Goal: Information Seeking & Learning: Learn about a topic

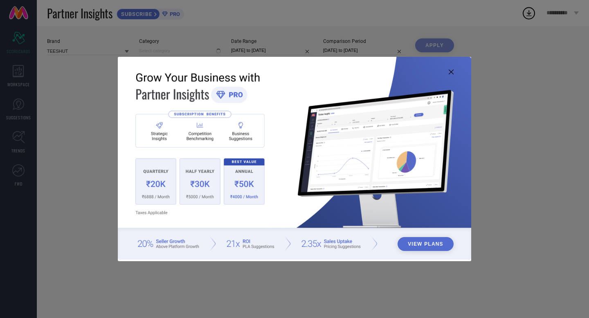
type input "All"
click at [451, 72] on icon at bounding box center [451, 72] width 5 height 5
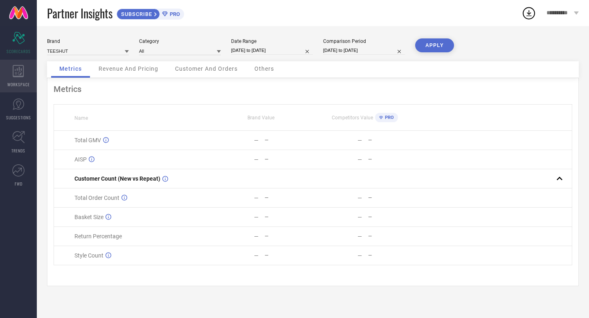
click at [16, 73] on icon at bounding box center [18, 71] width 11 height 12
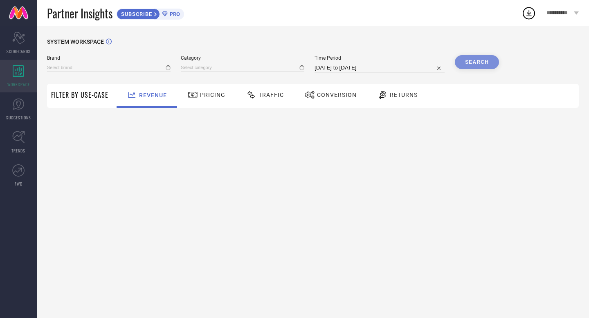
type input "TEESHUT"
type input "All"
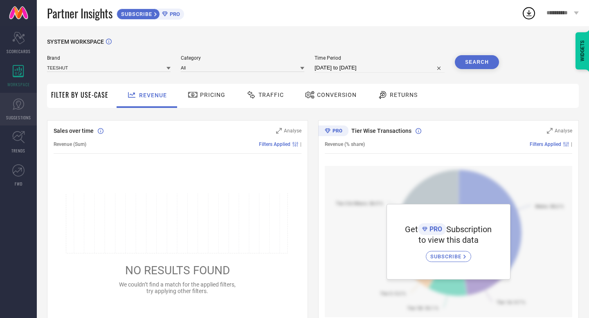
click at [23, 101] on icon at bounding box center [18, 104] width 11 height 11
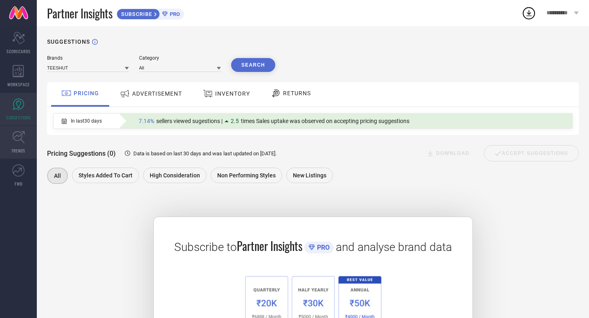
click at [16, 145] on link "TRENDS" at bounding box center [18, 142] width 37 height 33
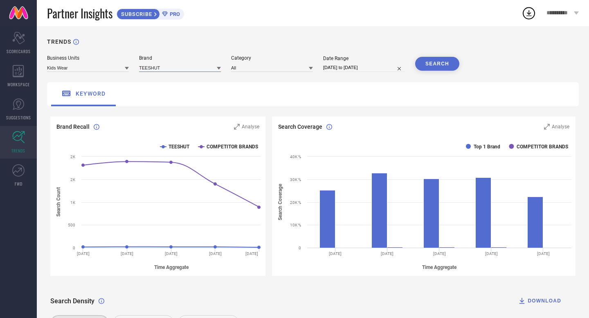
click at [174, 70] on input at bounding box center [180, 67] width 82 height 9
click at [177, 103] on div "keyword" at bounding box center [313, 94] width 532 height 24
